Goal: Task Accomplishment & Management: Manage account settings

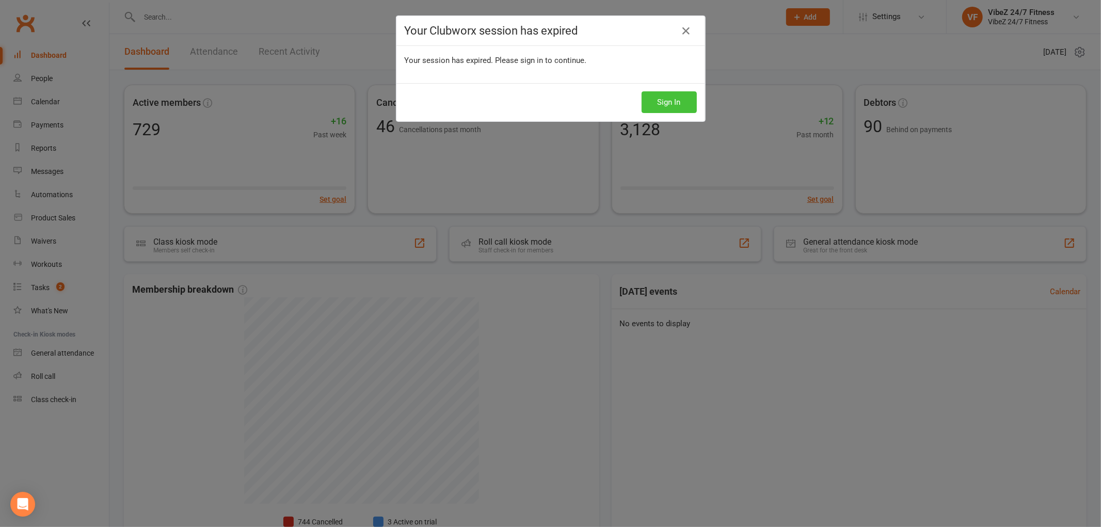
click at [666, 99] on button "Sign In" at bounding box center [669, 102] width 55 height 22
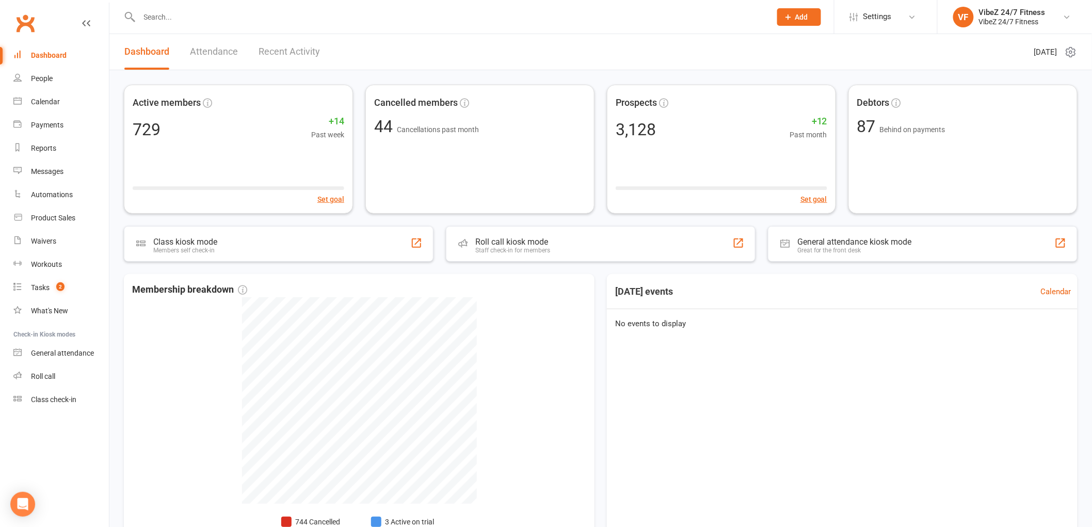
click at [159, 23] on input "text" at bounding box center [450, 17] width 628 height 14
click at [196, 18] on input "text" at bounding box center [450, 17] width 628 height 14
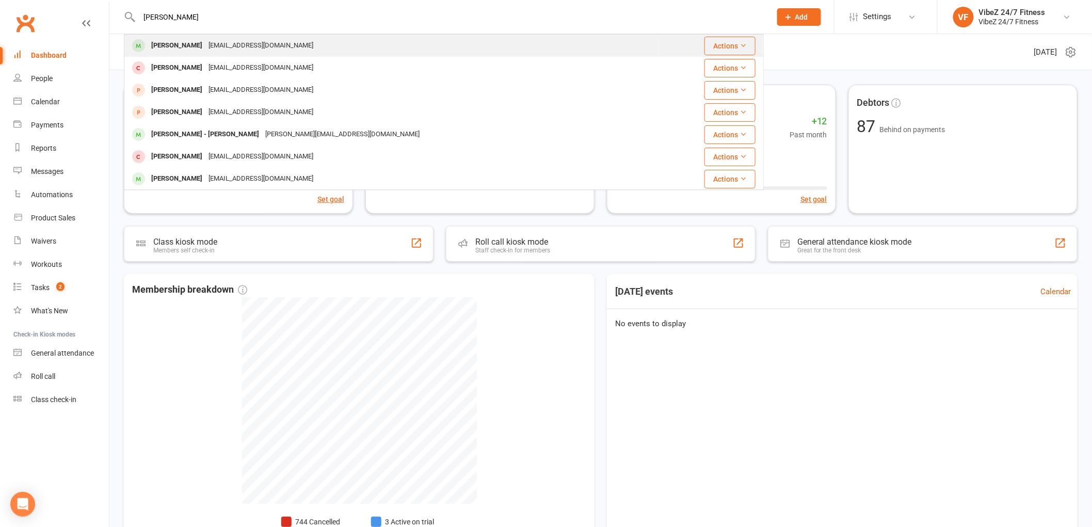
type input "[PERSON_NAME]"
click at [172, 42] on div "[PERSON_NAME]" at bounding box center [176, 45] width 57 height 15
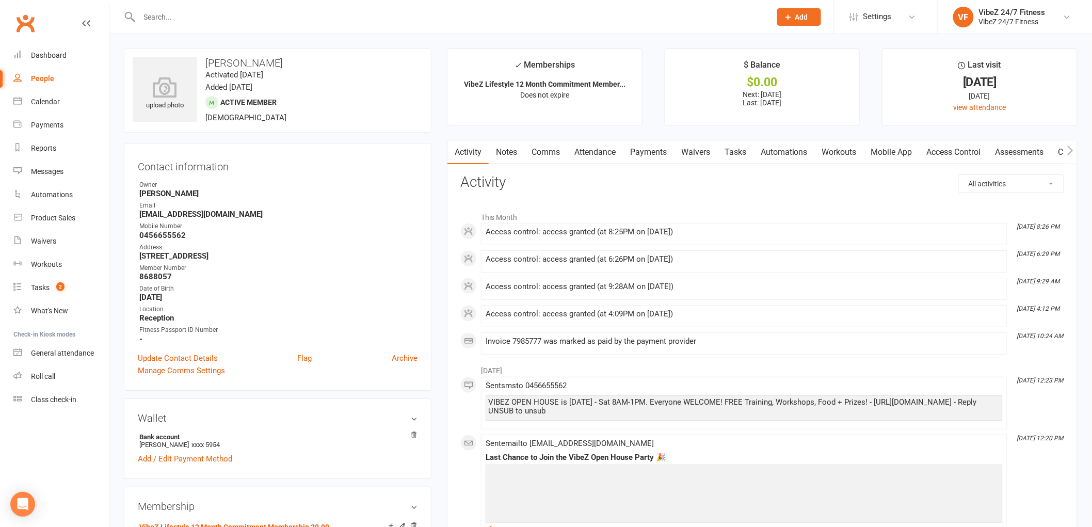
click at [953, 150] on link "Access Control" at bounding box center [954, 152] width 69 height 24
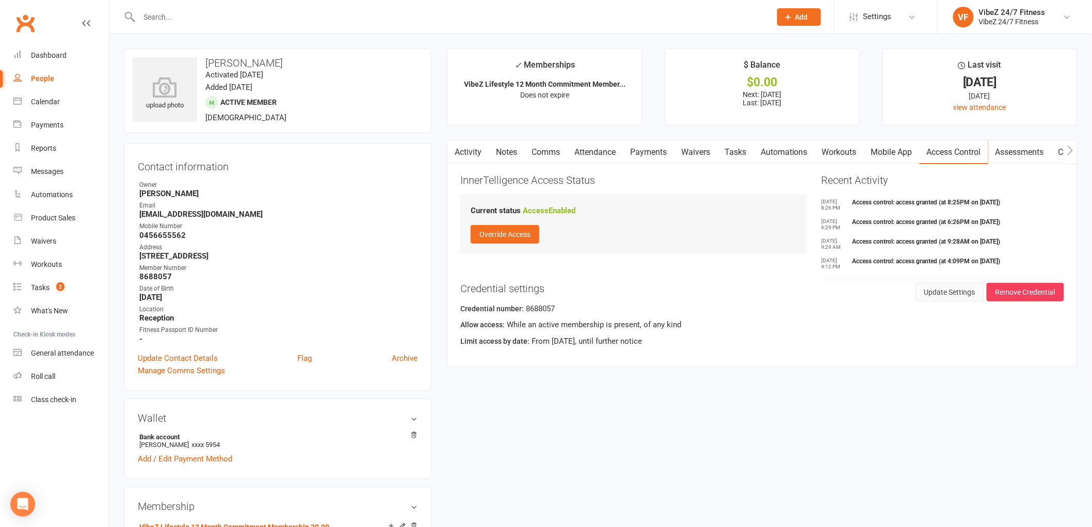
click at [955, 291] on button "Update Settings" at bounding box center [950, 292] width 69 height 19
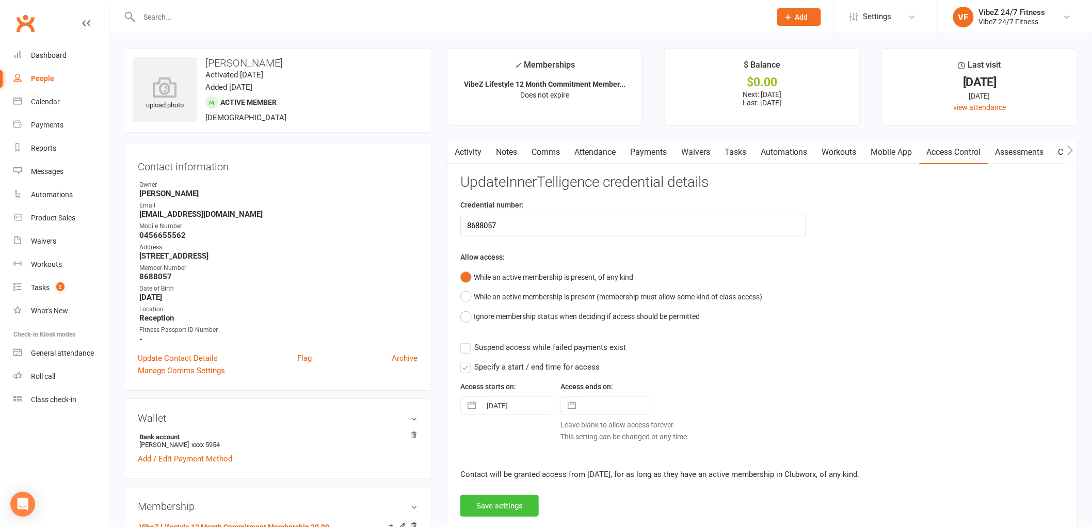
click at [502, 505] on button "Save settings" at bounding box center [499, 506] width 78 height 22
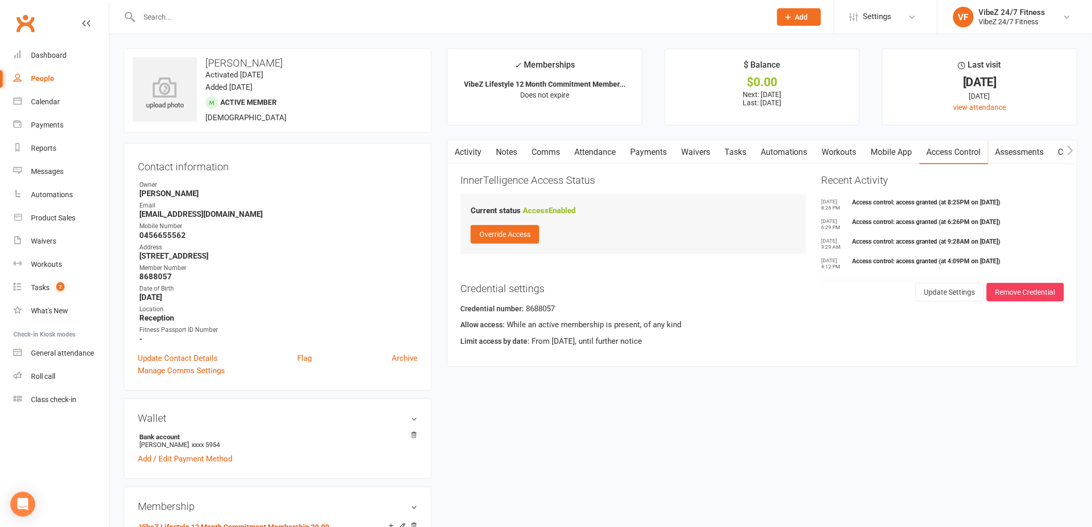
click at [157, 15] on input "text" at bounding box center [450, 17] width 628 height 14
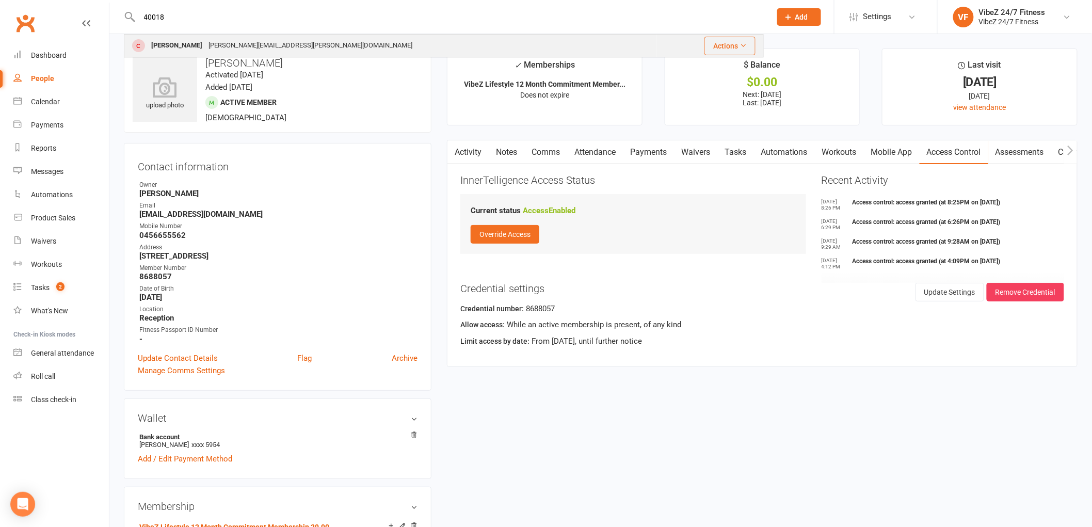
type input "40018"
click at [178, 45] on div "[PERSON_NAME]" at bounding box center [176, 45] width 57 height 15
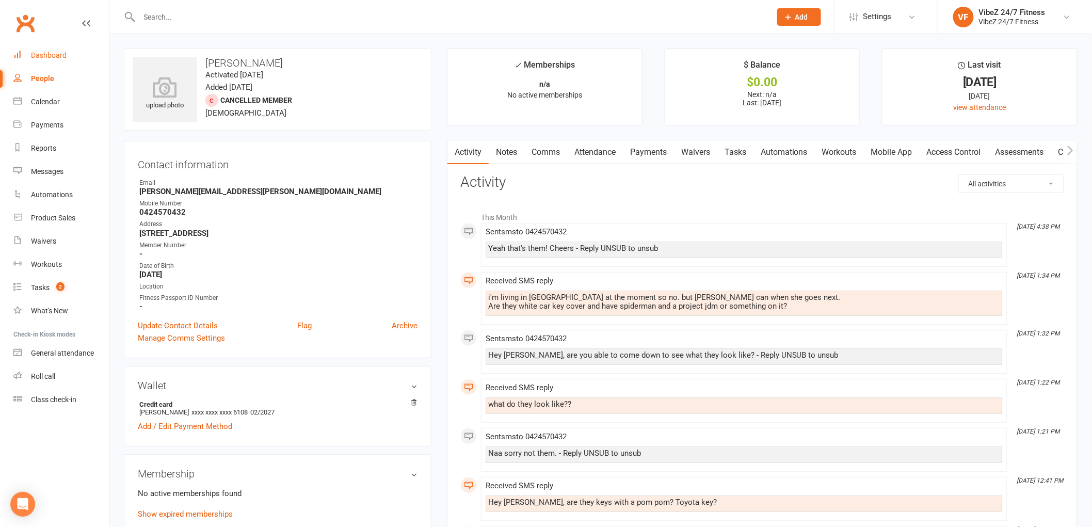
click at [43, 49] on link "Dashboard" at bounding box center [60, 55] width 95 height 23
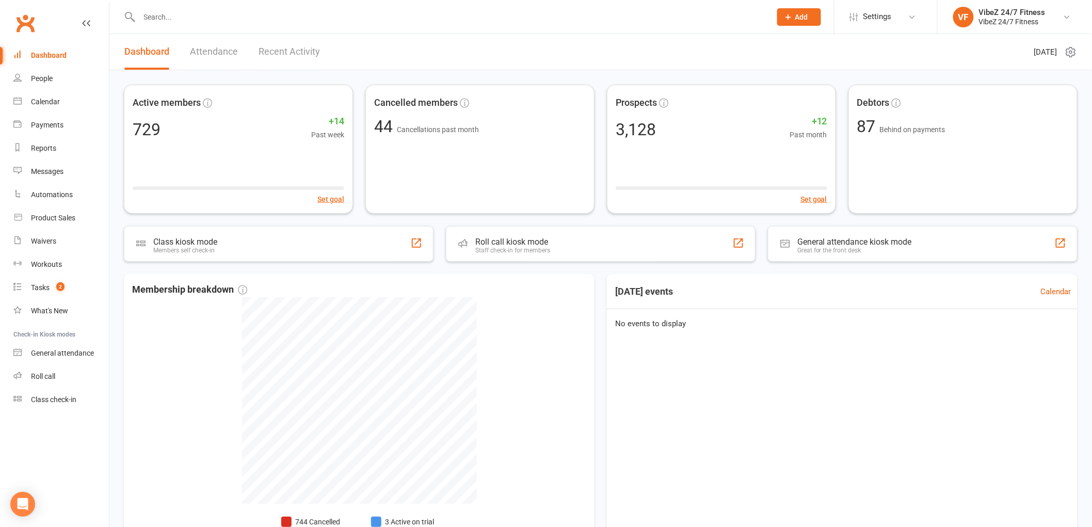
click at [214, 46] on link "Attendance" at bounding box center [214, 52] width 48 height 36
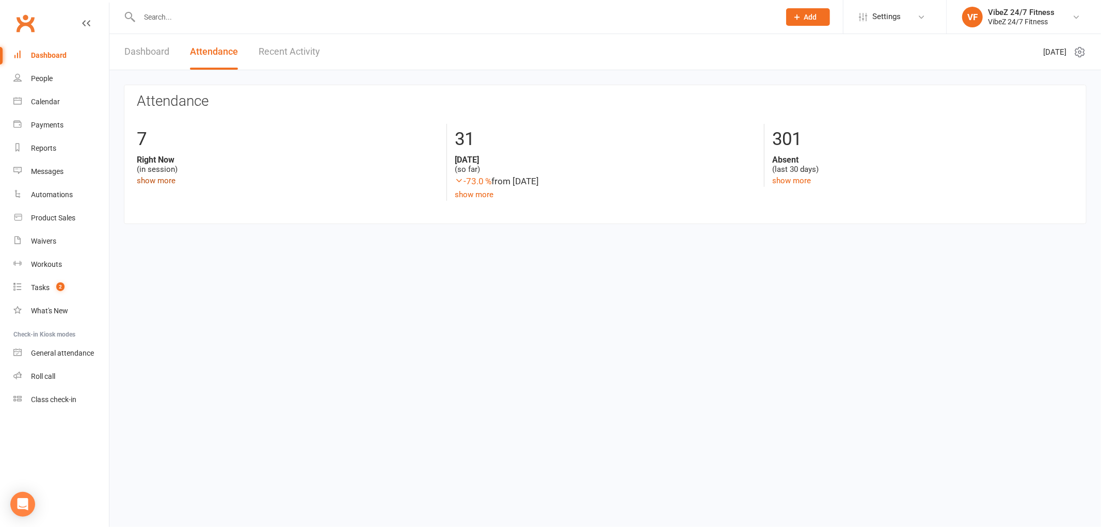
click at [157, 178] on link "show more" at bounding box center [156, 180] width 39 height 9
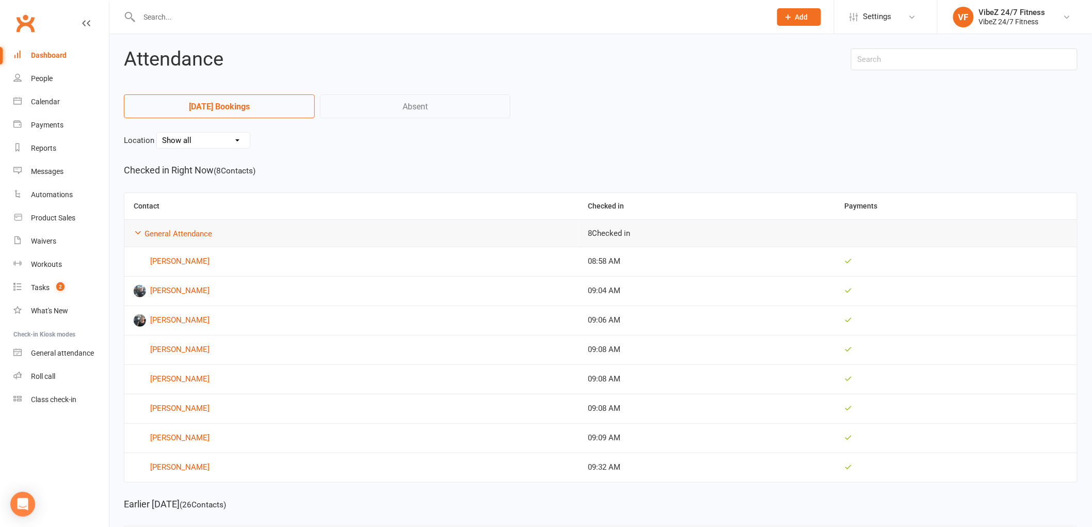
click at [214, 4] on div at bounding box center [444, 17] width 640 height 34
click at [201, 17] on input "text" at bounding box center [450, 17] width 628 height 14
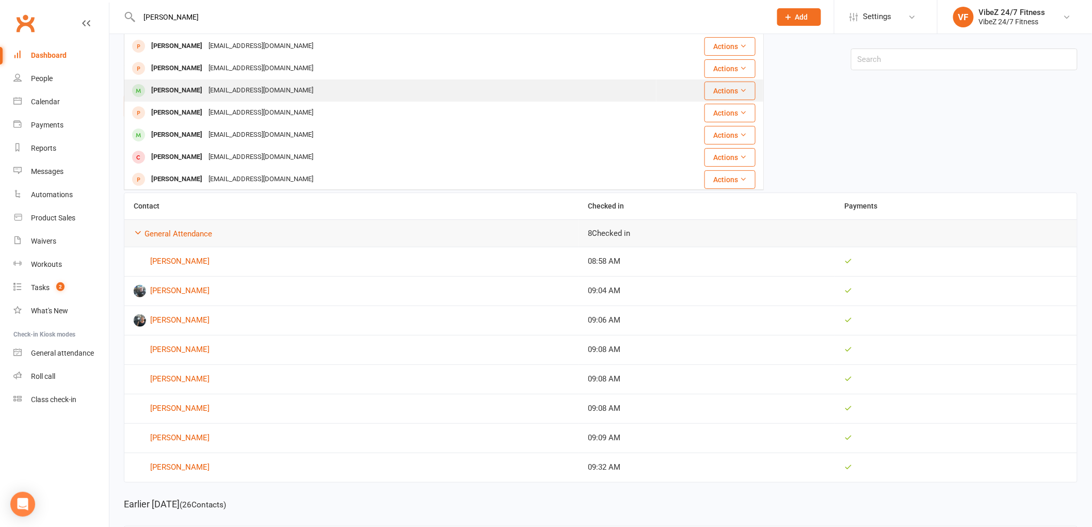
scroll to position [57, 0]
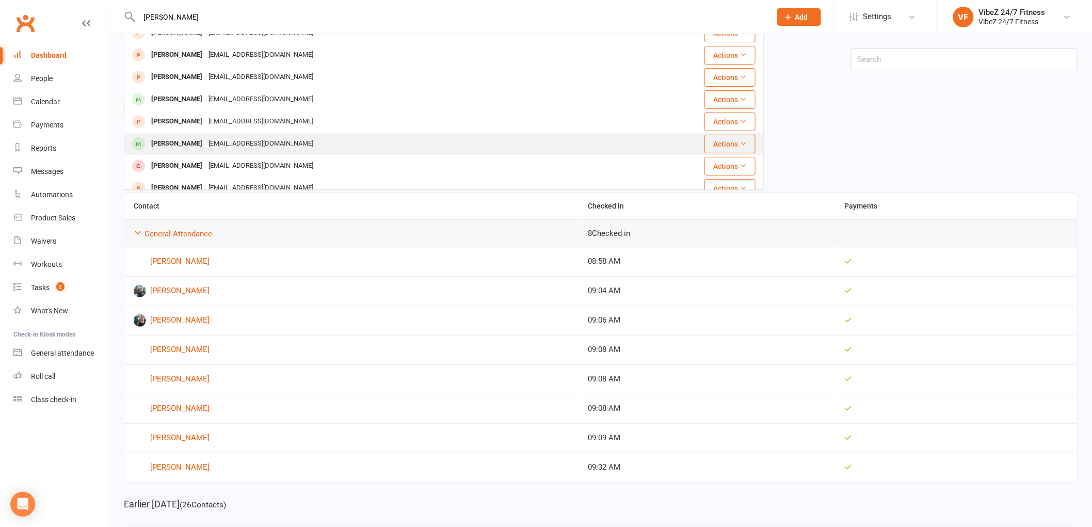
type input "[PERSON_NAME]"
click at [175, 141] on div "[PERSON_NAME]" at bounding box center [176, 143] width 57 height 15
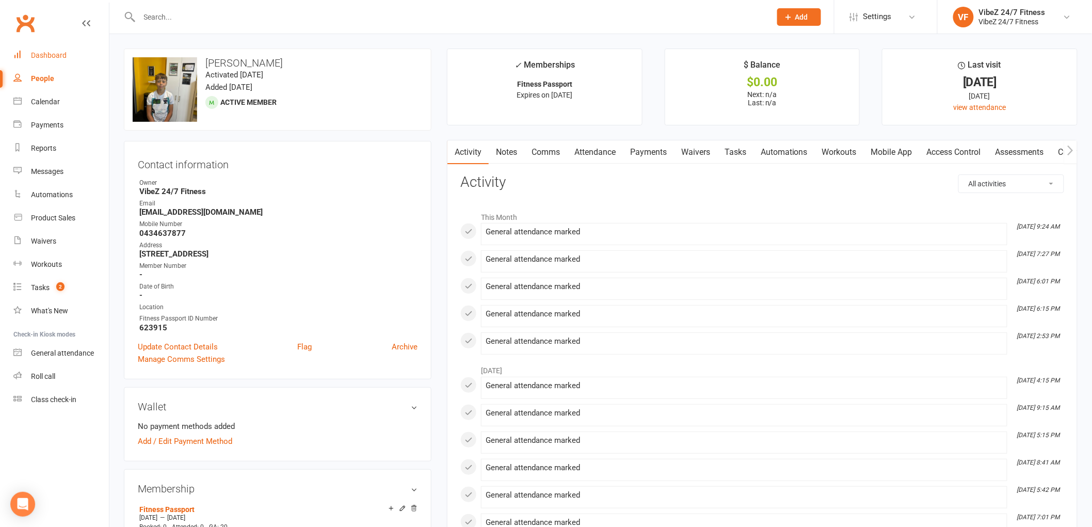
click at [43, 57] on div "Dashboard" at bounding box center [49, 55] width 36 height 8
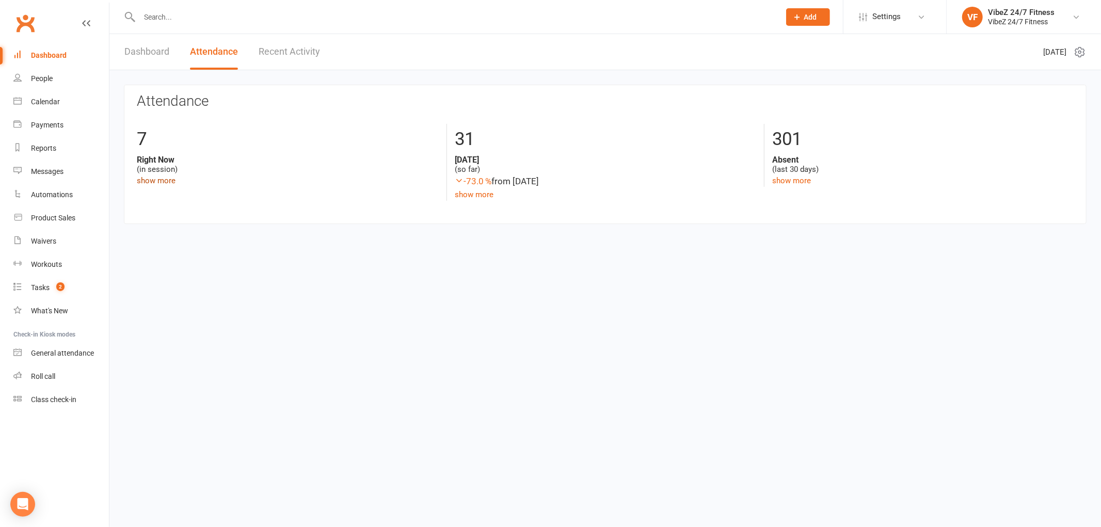
click at [155, 180] on link "show more" at bounding box center [156, 180] width 39 height 9
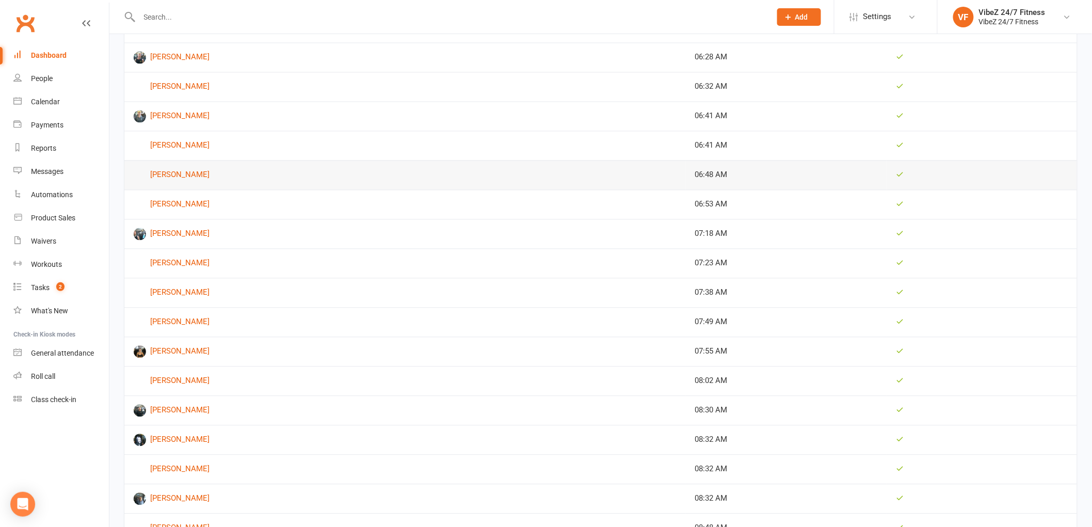
scroll to position [879, 0]
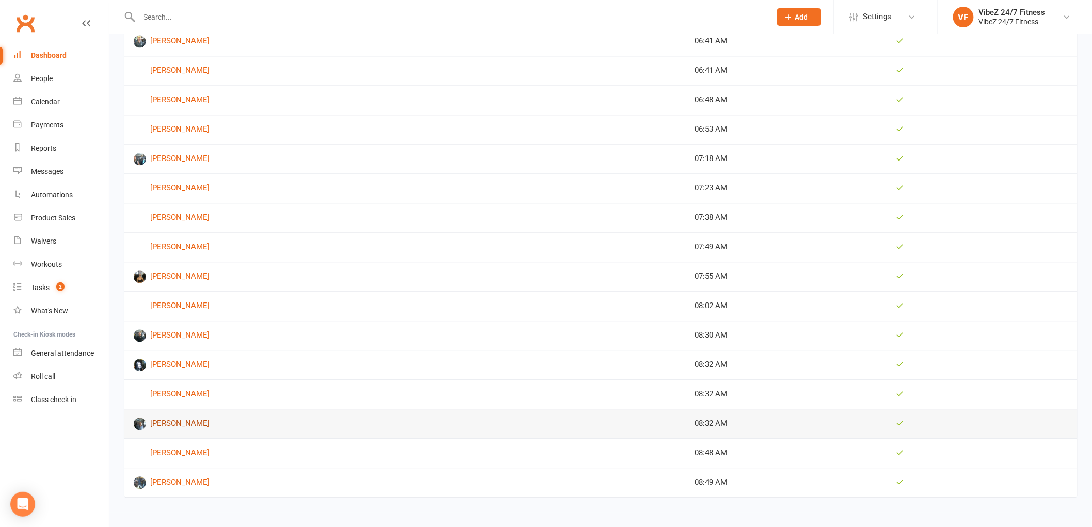
click at [177, 421] on link "[PERSON_NAME]" at bounding box center [405, 424] width 542 height 12
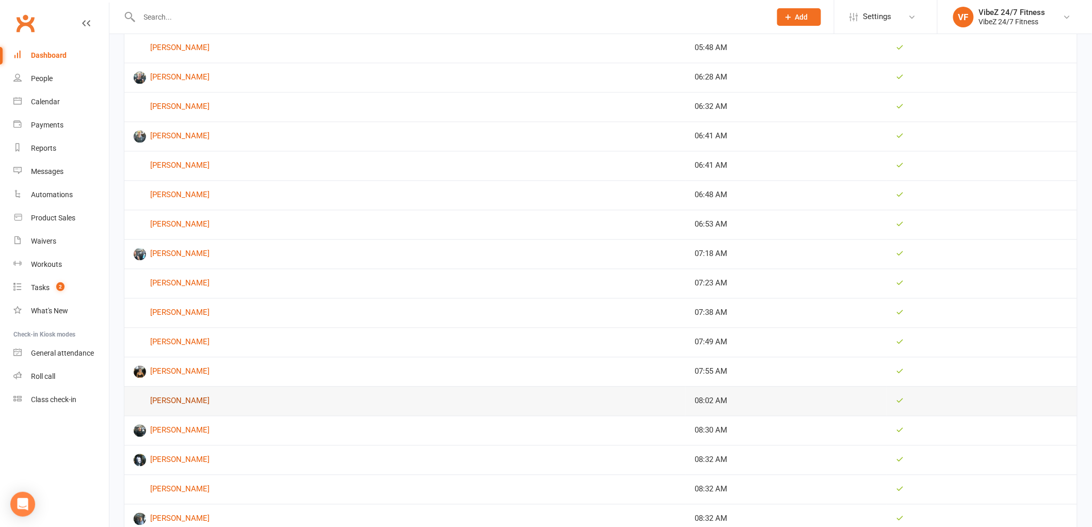
scroll to position [803, 0]
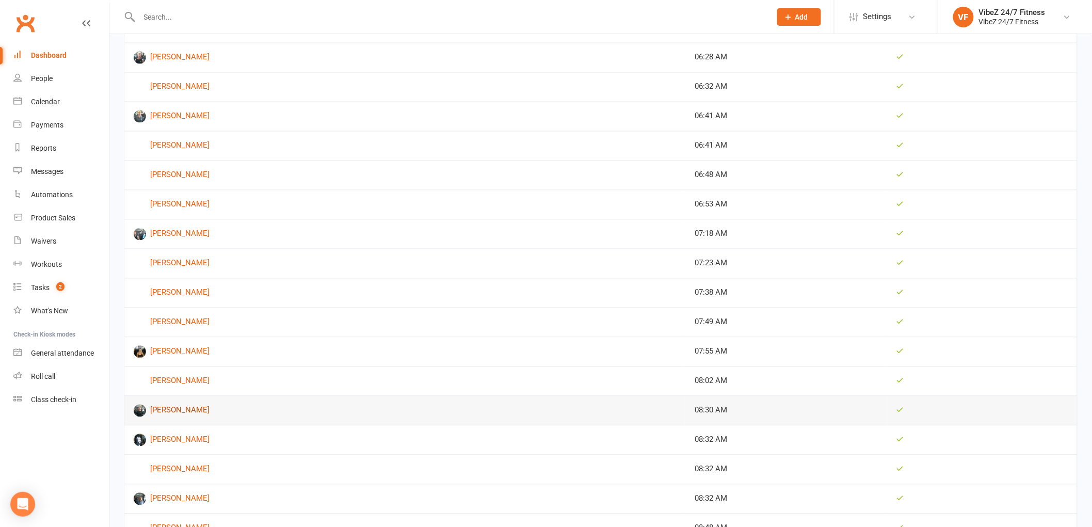
click at [171, 412] on link "[PERSON_NAME]" at bounding box center [405, 411] width 542 height 12
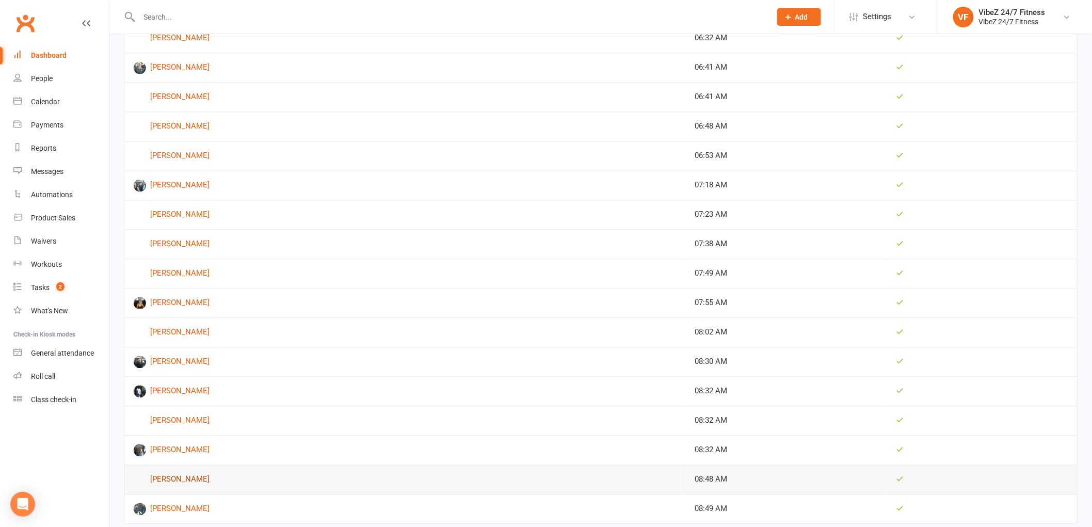
scroll to position [879, 0]
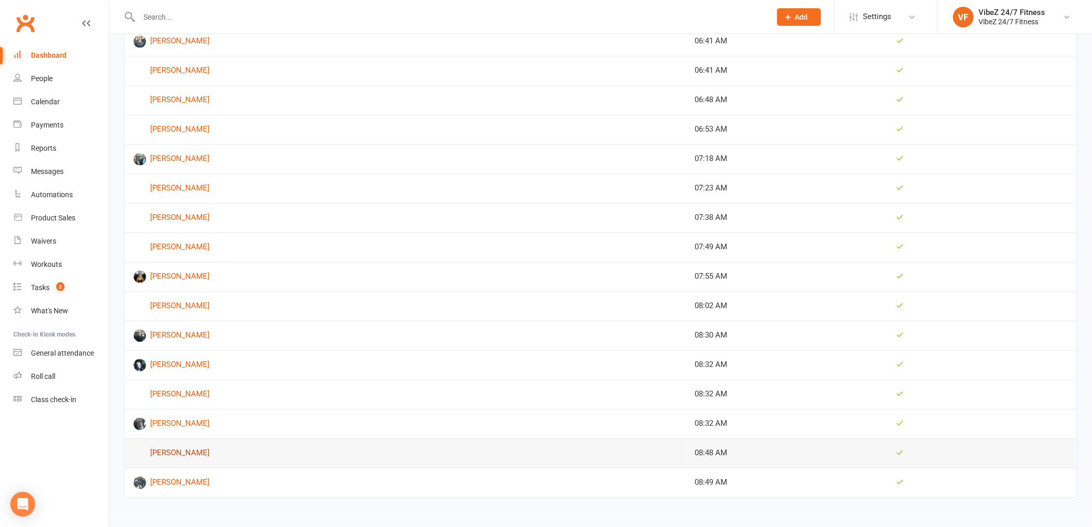
click at [182, 455] on link "[PERSON_NAME]" at bounding box center [405, 453] width 542 height 12
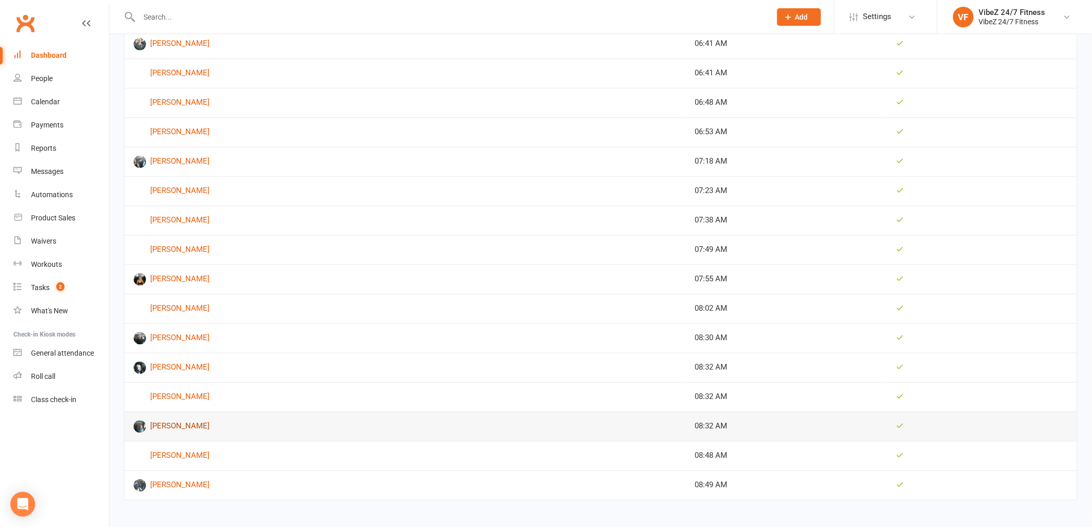
scroll to position [879, 0]
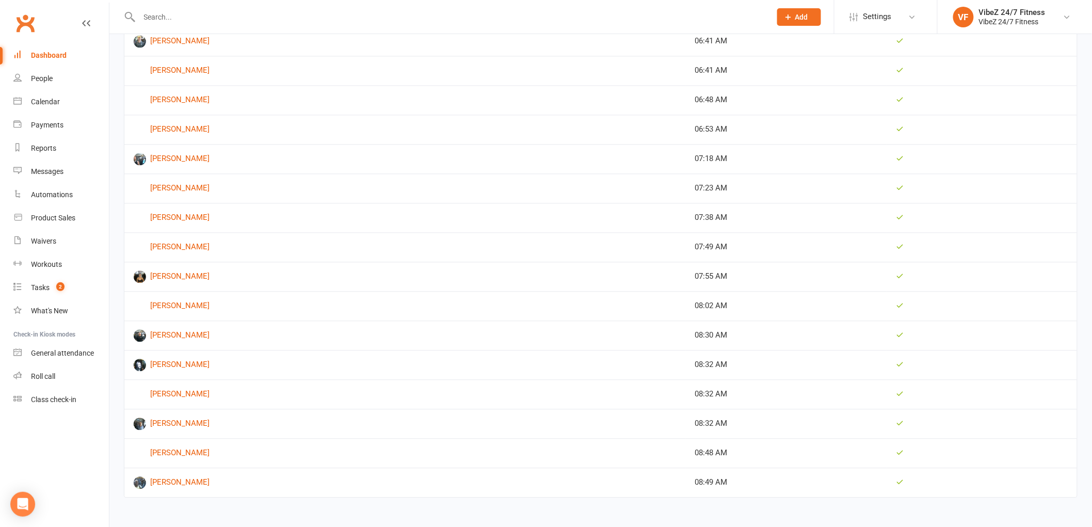
click at [52, 53] on div "Dashboard" at bounding box center [49, 55] width 36 height 8
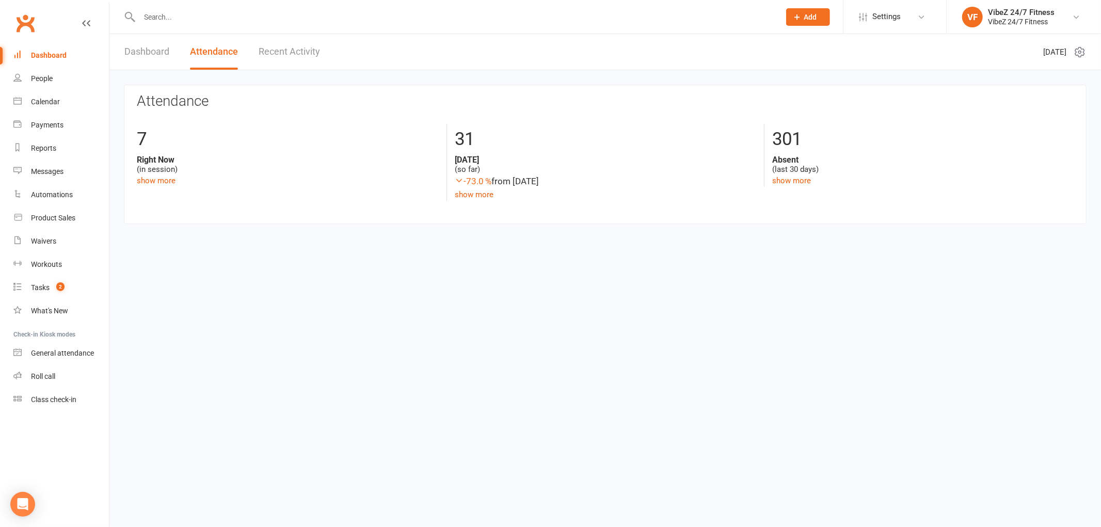
drag, startPoint x: 511, startPoint y: 223, endPoint x: 425, endPoint y: 313, distance: 124.5
click at [478, 255] on html "Prospect Member Non-attending contact Class / event Appointment Task Membership…" at bounding box center [550, 127] width 1101 height 255
